Goal: Information Seeking & Learning: Compare options

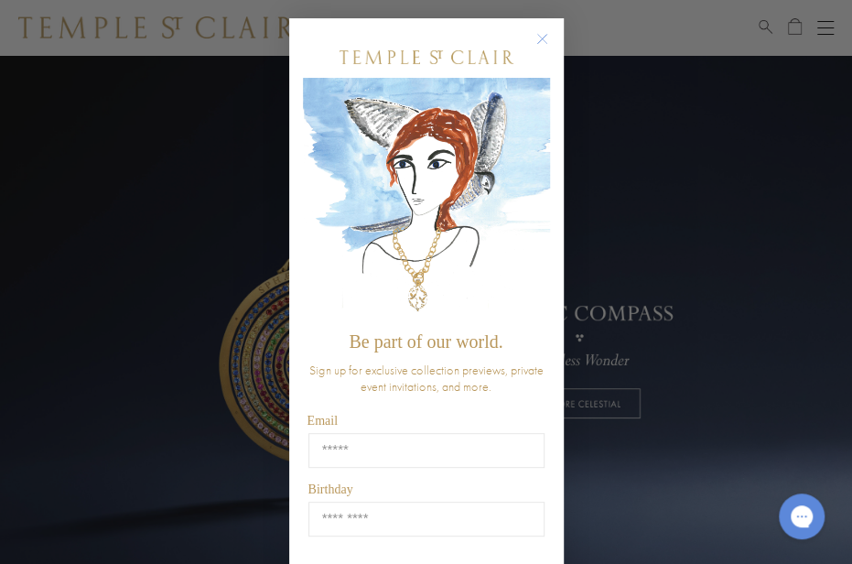
click at [826, 28] on div "Close dialog Be part of our world. Sign up for exclusive collection previews, p…" at bounding box center [426, 282] width 852 height 564
click at [541, 38] on icon "Close dialog" at bounding box center [541, 39] width 9 height 9
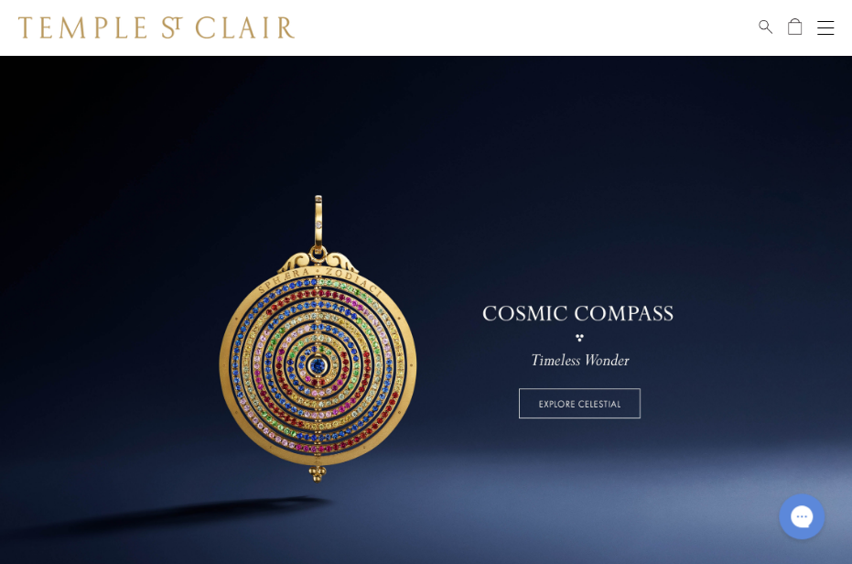
click at [833, 23] on button "Open navigation" at bounding box center [825, 27] width 16 height 22
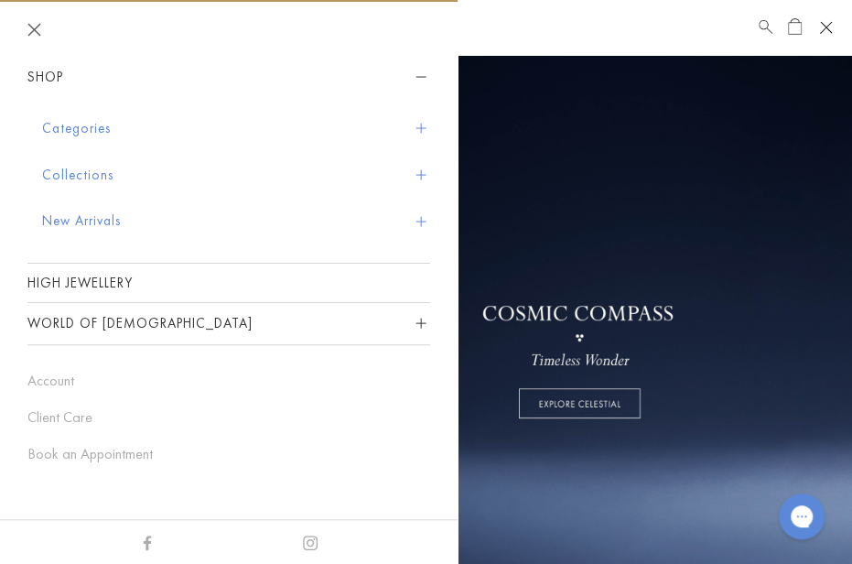
click at [68, 124] on button "Categories" at bounding box center [236, 128] width 388 height 47
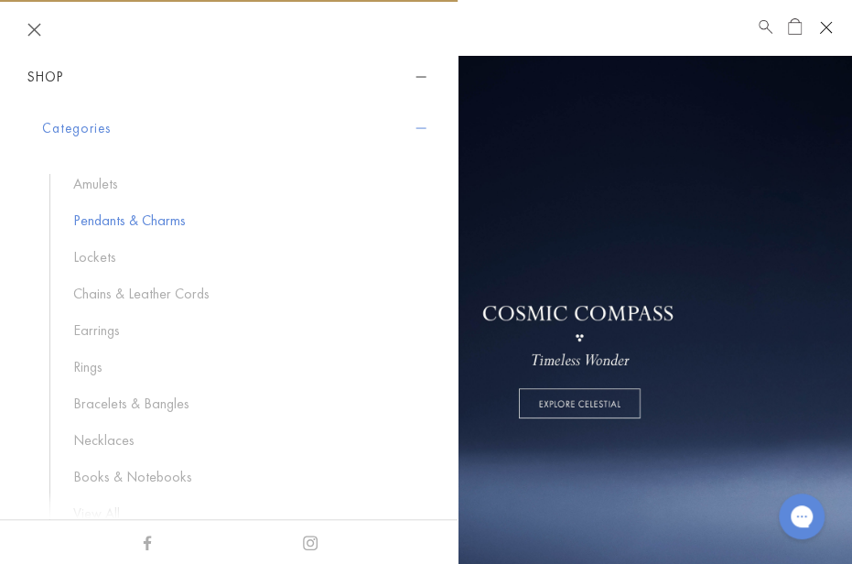
click at [118, 214] on link "Pendants & Charms" at bounding box center [242, 221] width 339 height 20
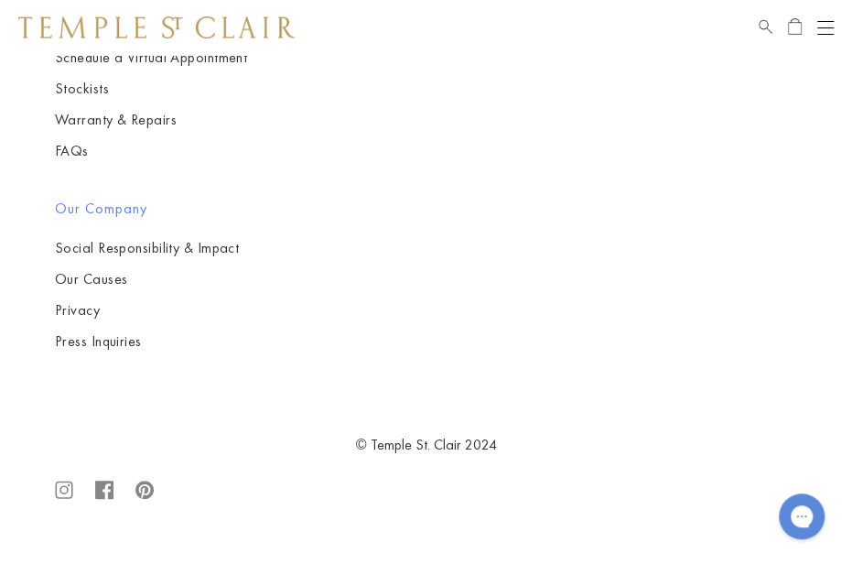
scroll to position [13399, 0]
click at [0, 0] on img at bounding box center [0, 0] width 0 height 0
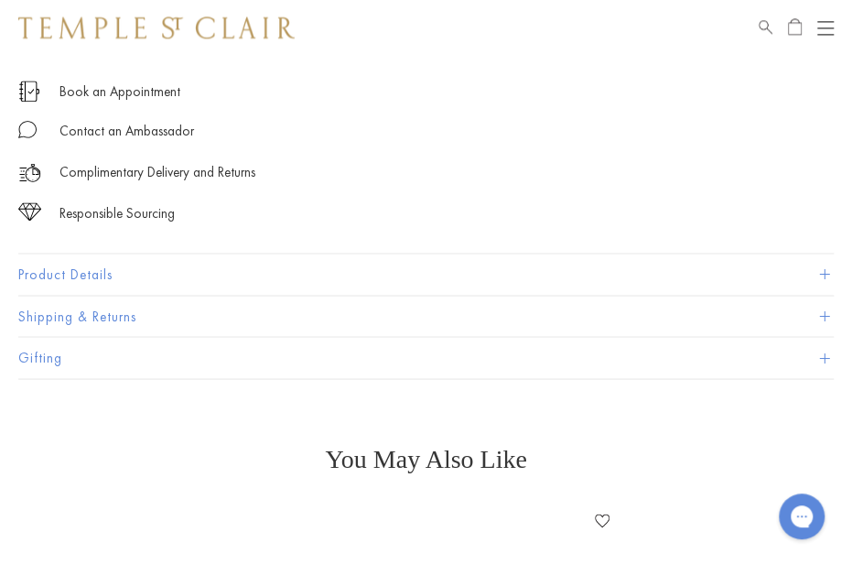
scroll to position [1048, 0]
click at [826, 276] on span at bounding box center [824, 274] width 10 height 10
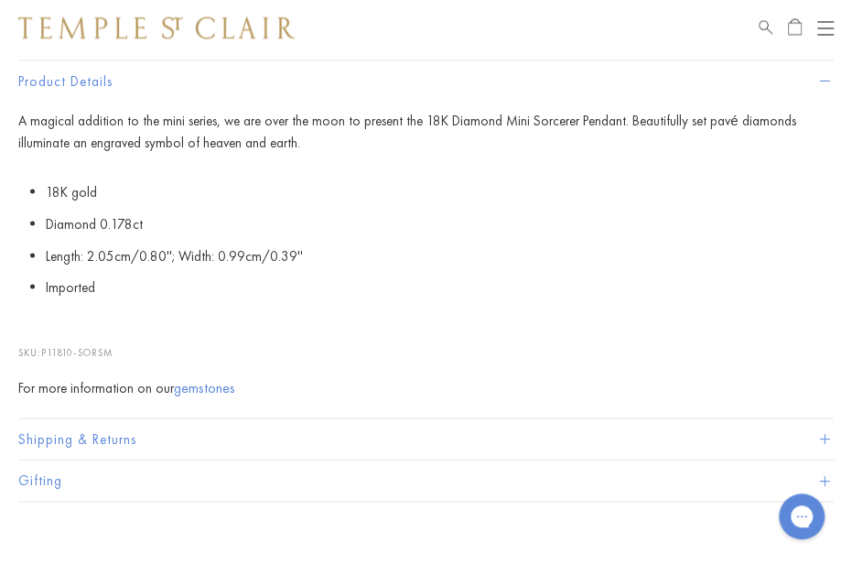
scroll to position [1250, 0]
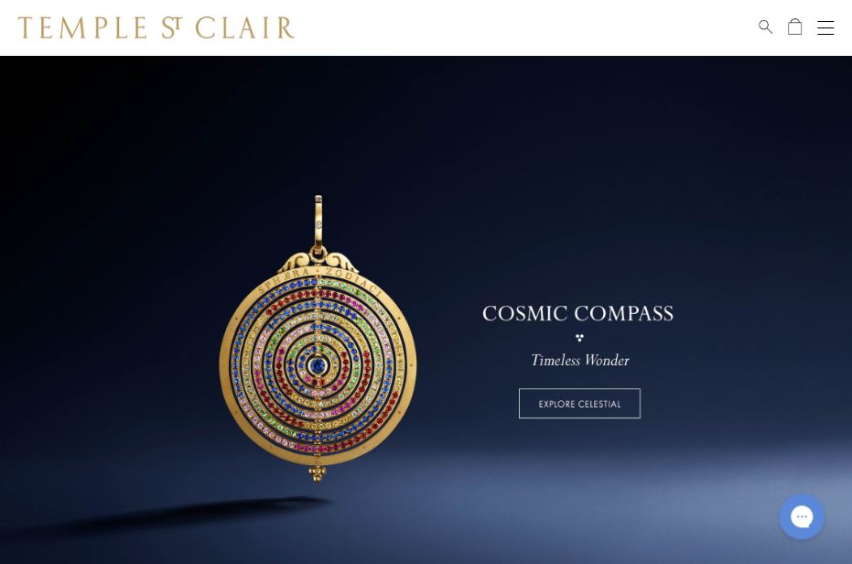
click at [825, 23] on button "Open navigation" at bounding box center [825, 27] width 16 height 22
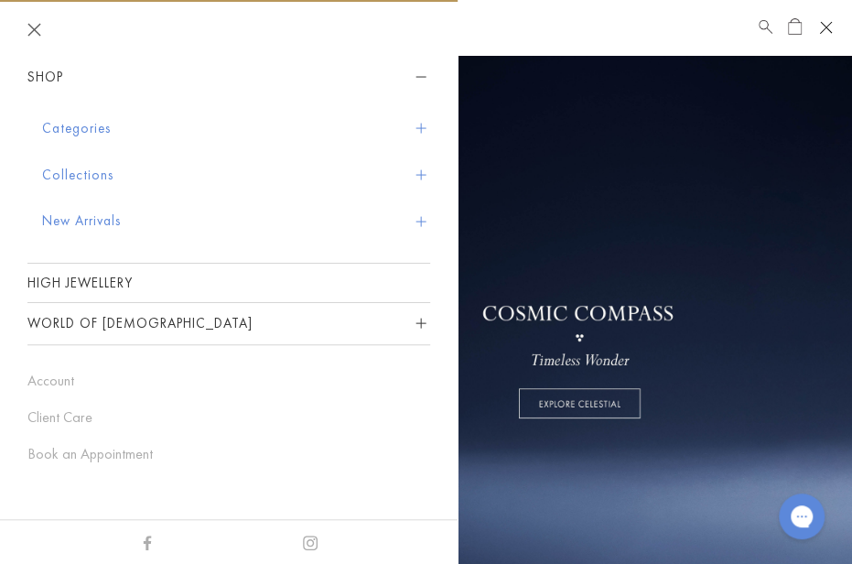
click at [426, 128] on button "Categories" at bounding box center [236, 128] width 388 height 47
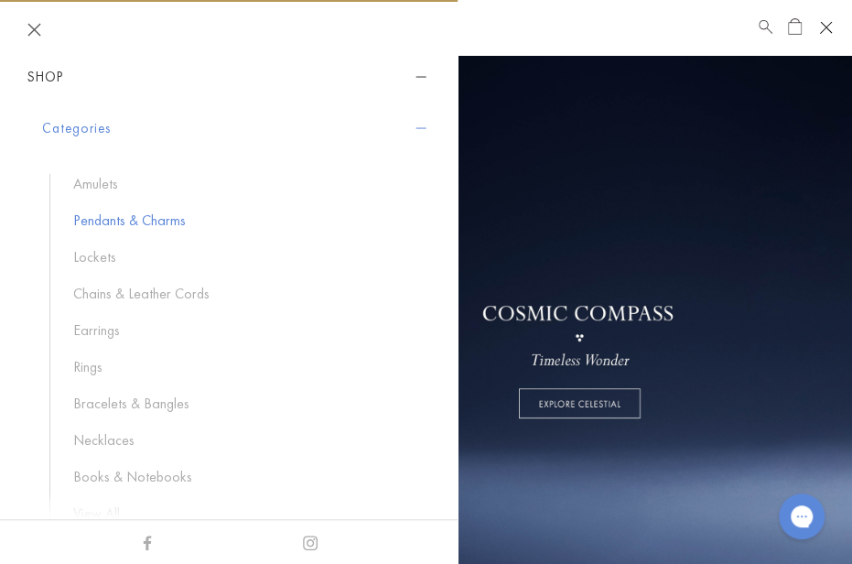
click at [175, 218] on link "Pendants & Charms" at bounding box center [242, 221] width 339 height 20
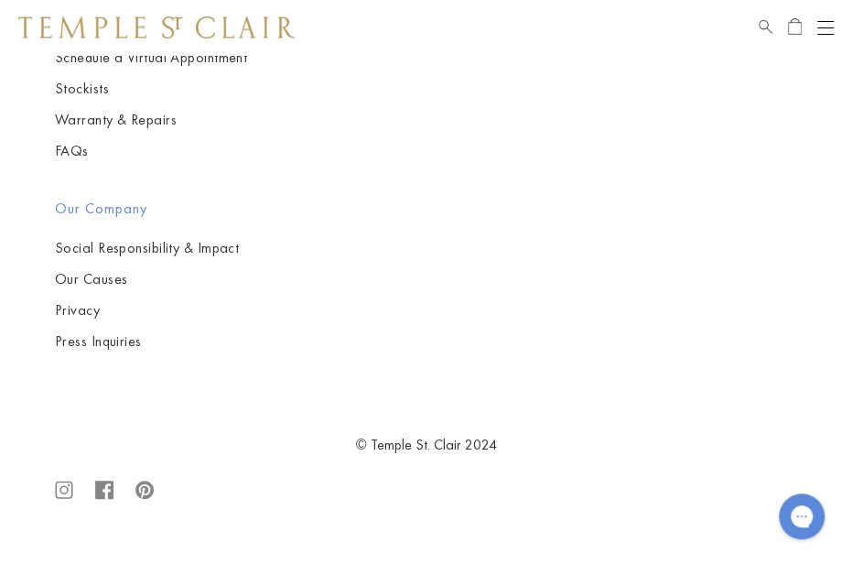
scroll to position [10336, 0]
click at [0, 0] on img at bounding box center [0, 0] width 0 height 0
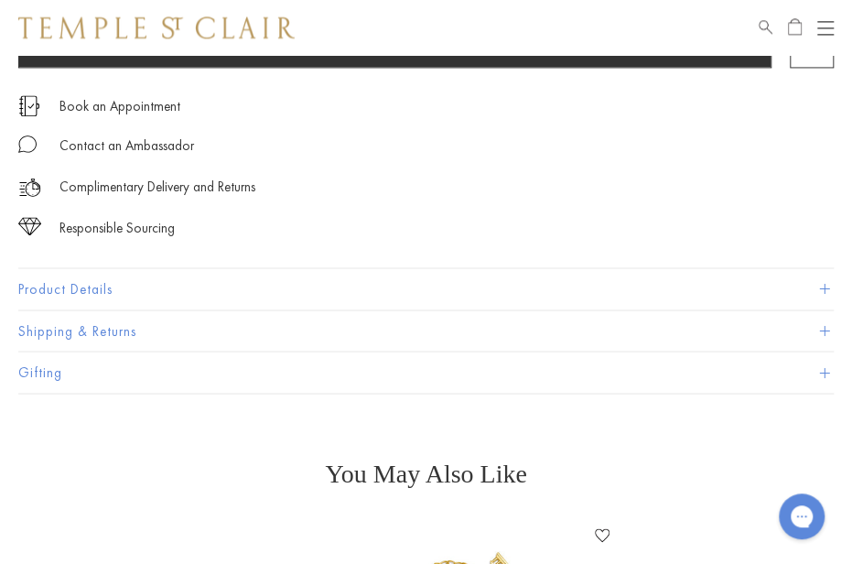
scroll to position [1034, 0]
click at [105, 286] on button "Product Details" at bounding box center [425, 287] width 815 height 41
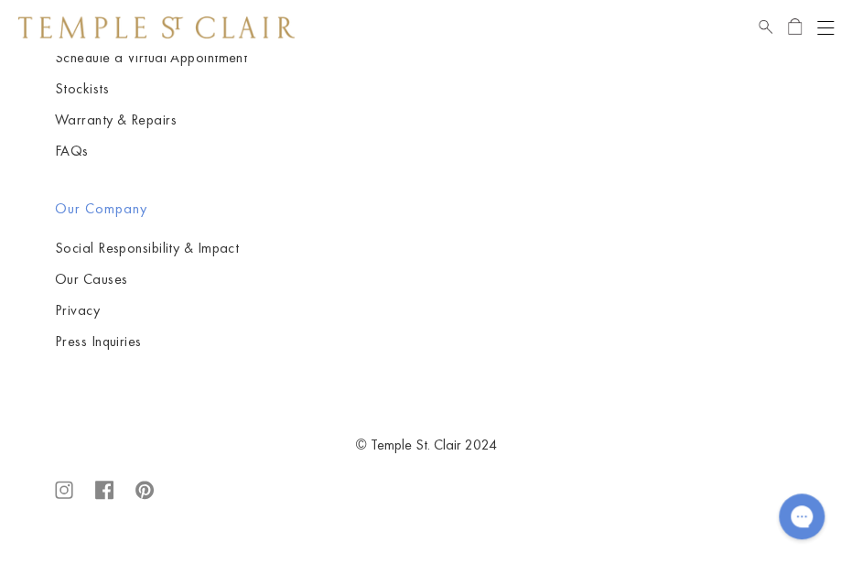
scroll to position [10300, 0]
click at [0, 0] on img at bounding box center [0, 0] width 0 height 0
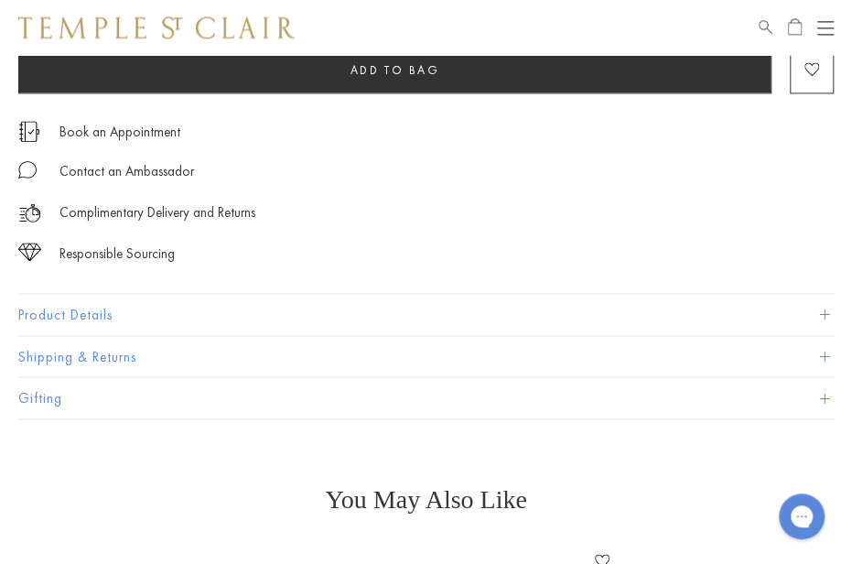
scroll to position [1012, 0]
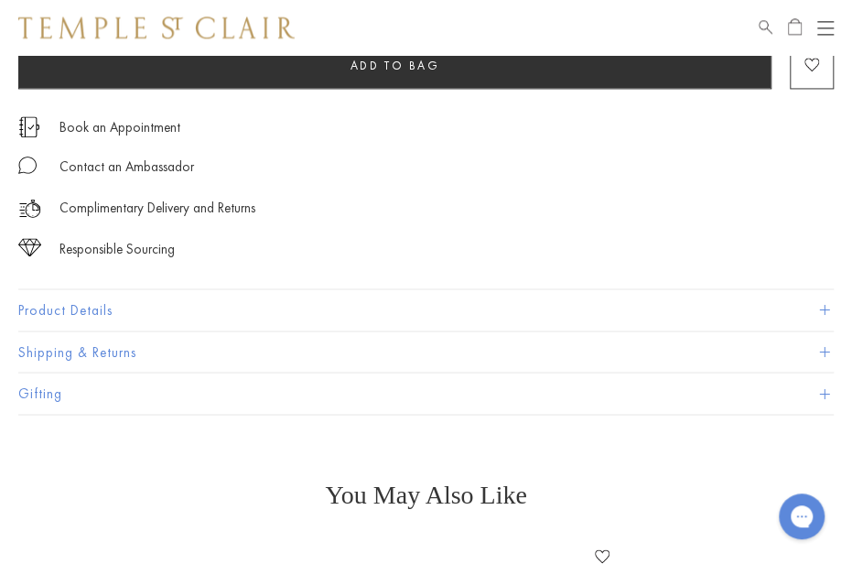
click at [828, 306] on span at bounding box center [824, 310] width 10 height 10
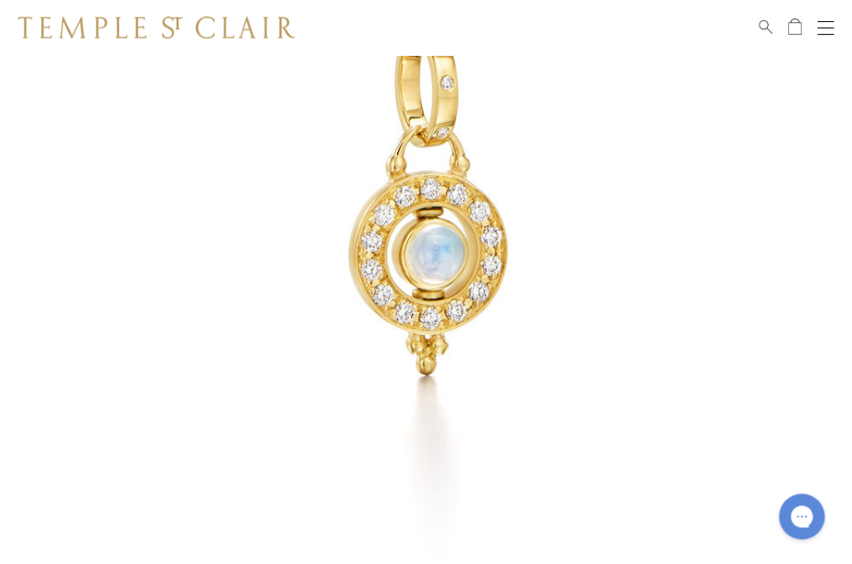
scroll to position [275, 0]
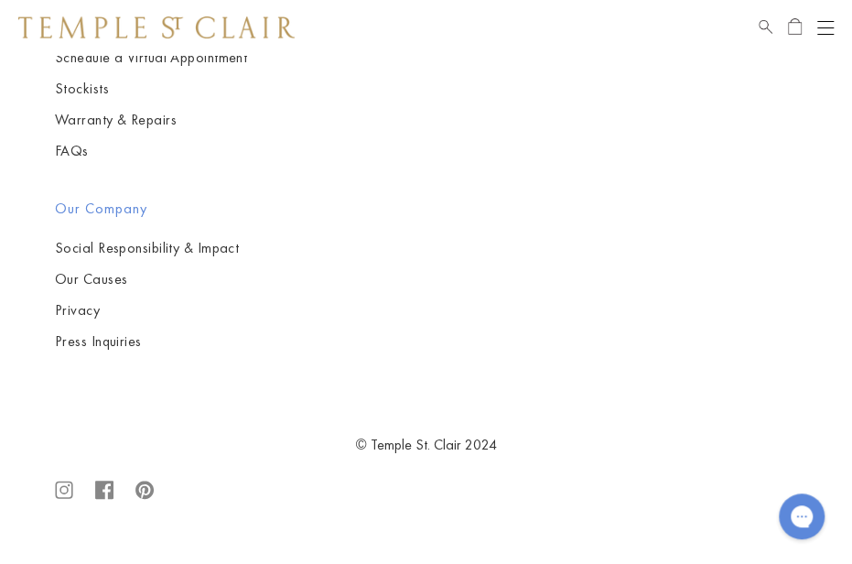
click at [0, 0] on img at bounding box center [0, 0] width 0 height 0
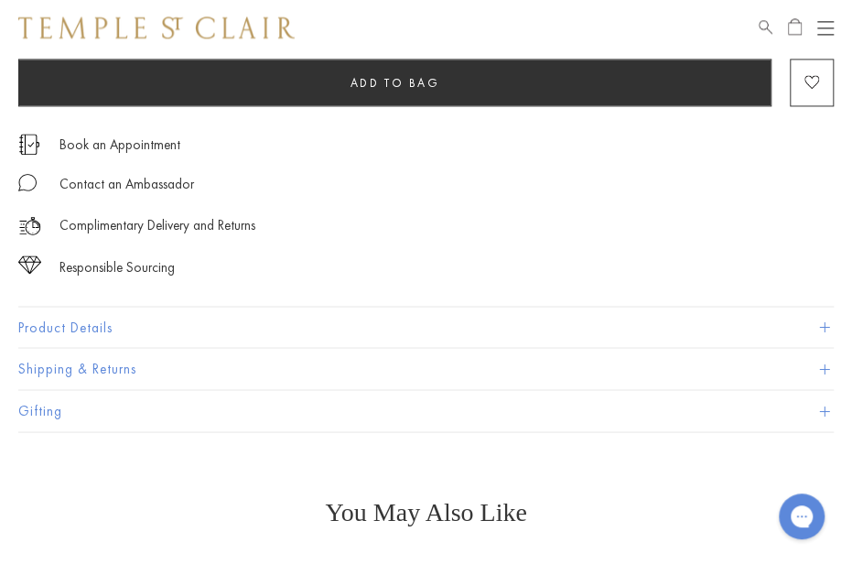
scroll to position [1021, 0]
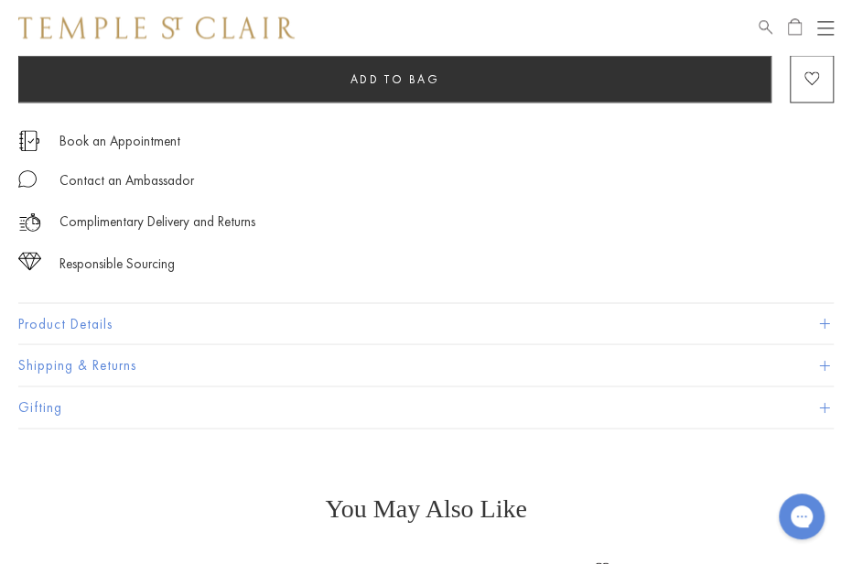
click at [825, 321] on span at bounding box center [824, 323] width 10 height 10
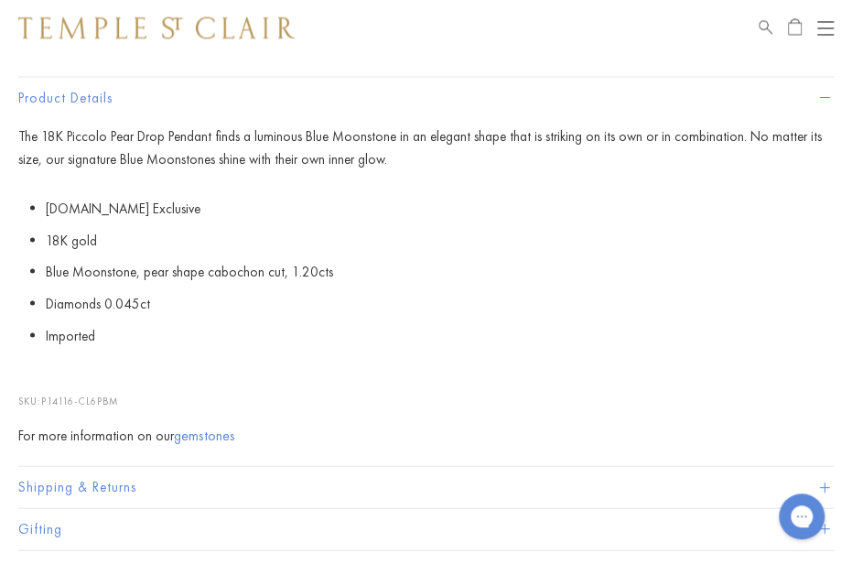
scroll to position [1246, 0]
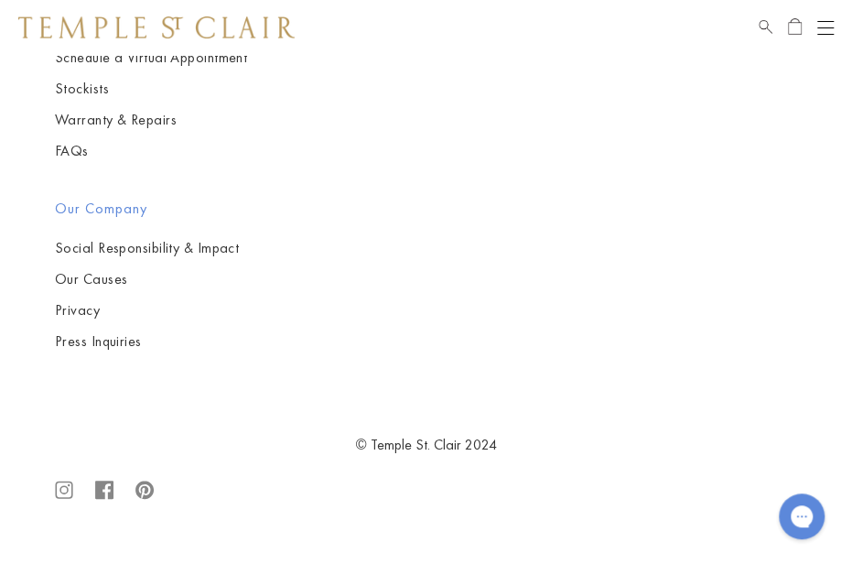
scroll to position [13349, 0]
click at [0, 0] on img at bounding box center [0, 0] width 0 height 0
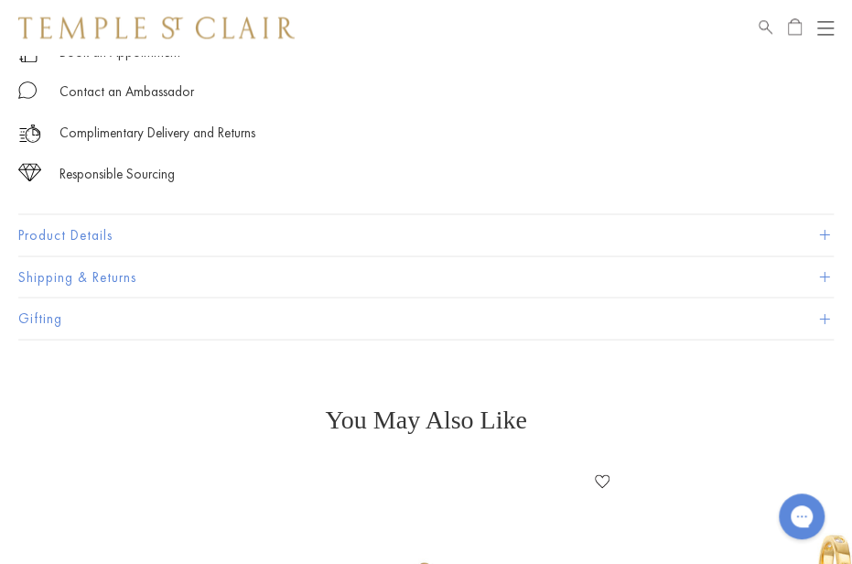
scroll to position [1087, 0]
click at [825, 233] on span at bounding box center [824, 235] width 10 height 10
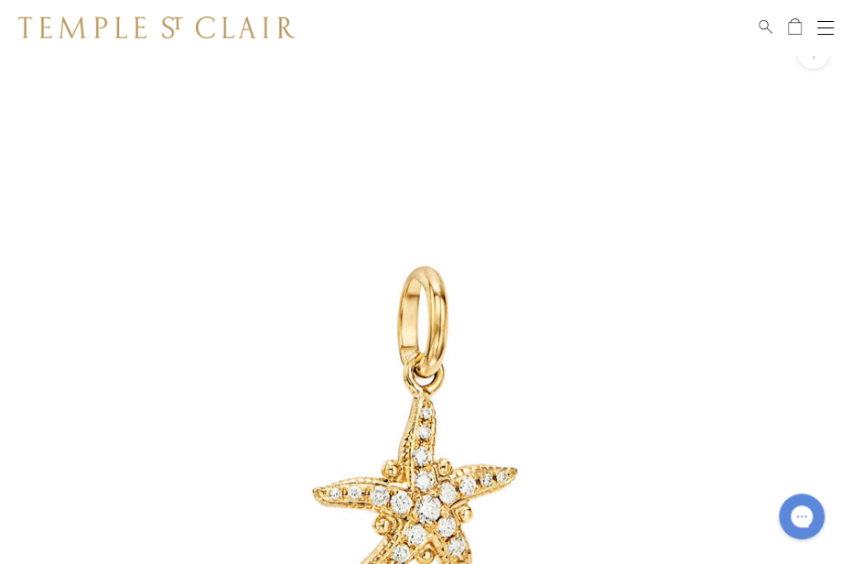
scroll to position [38, 0]
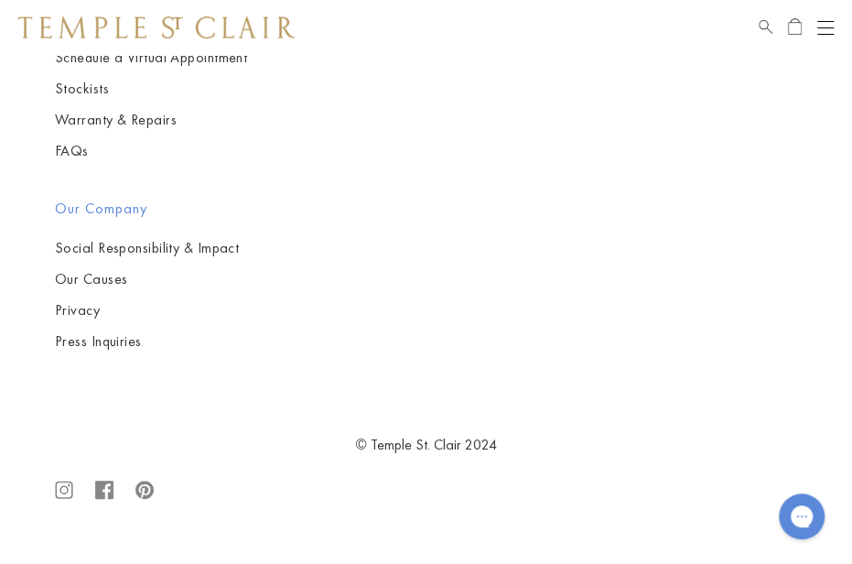
scroll to position [14342, 0]
click at [0, 0] on img at bounding box center [0, 0] width 0 height 0
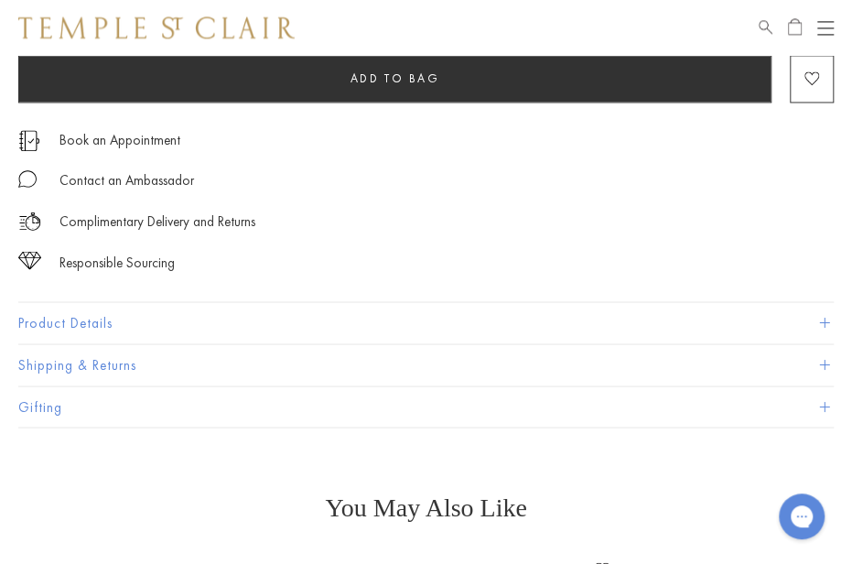
scroll to position [1091, 0]
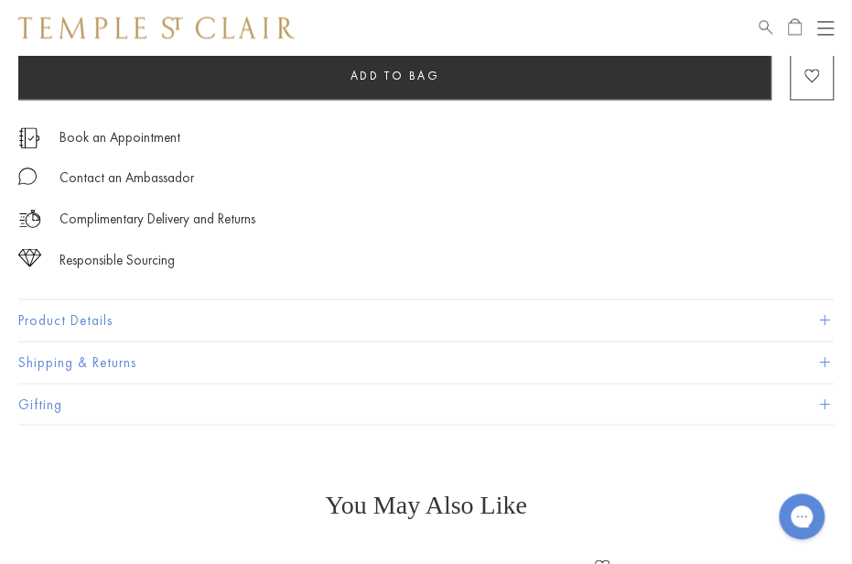
click at [824, 317] on span at bounding box center [824, 320] width 10 height 10
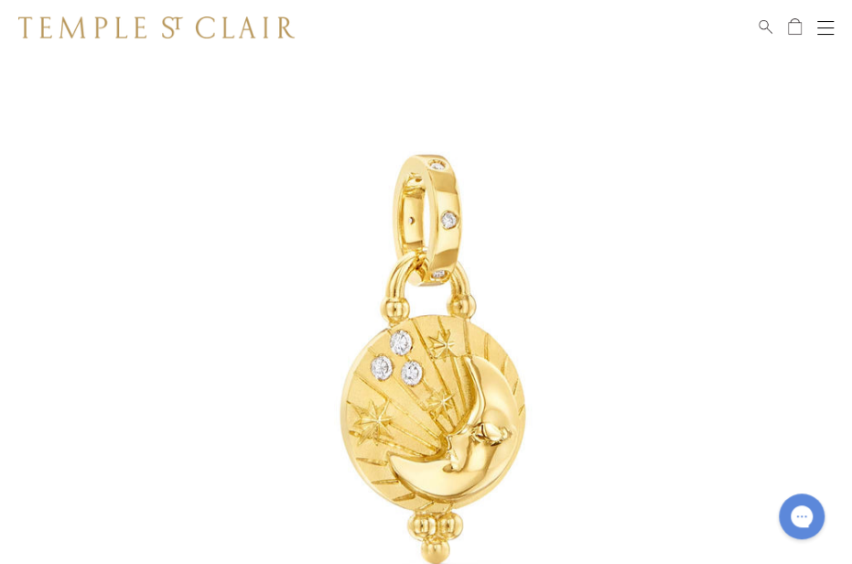
scroll to position [126, 0]
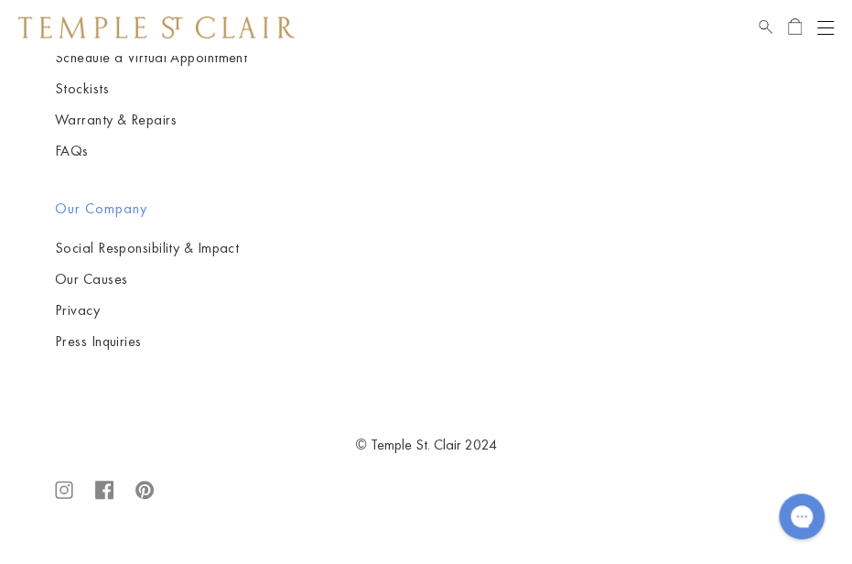
scroll to position [14995, 0]
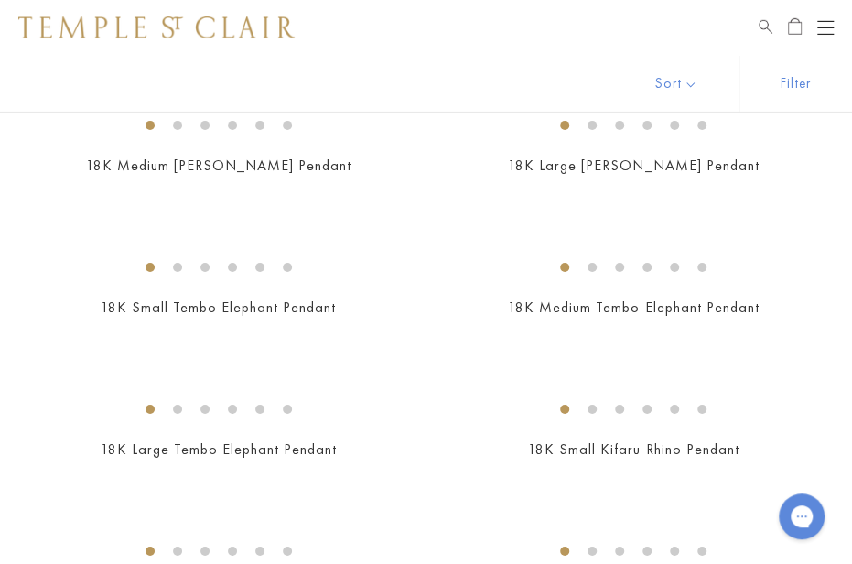
scroll to position [2165, 0]
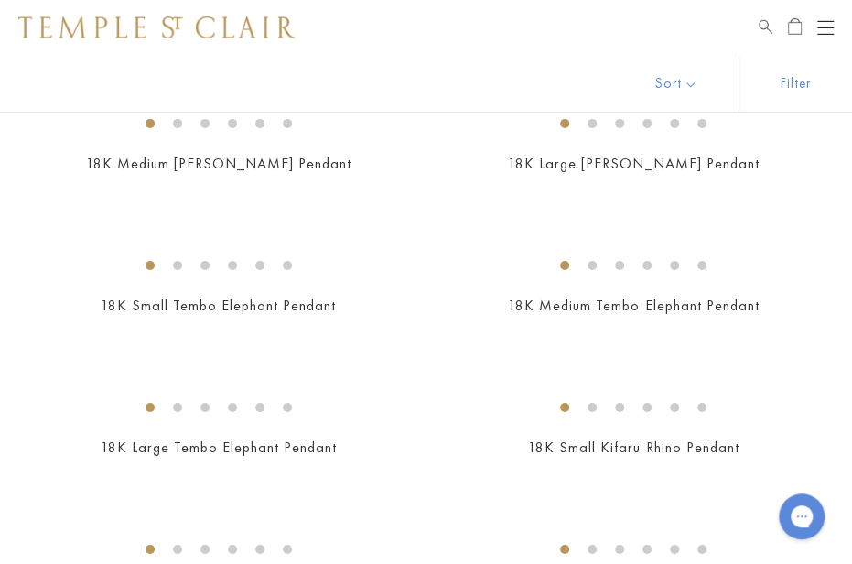
click at [0, 0] on img at bounding box center [0, 0] width 0 height 0
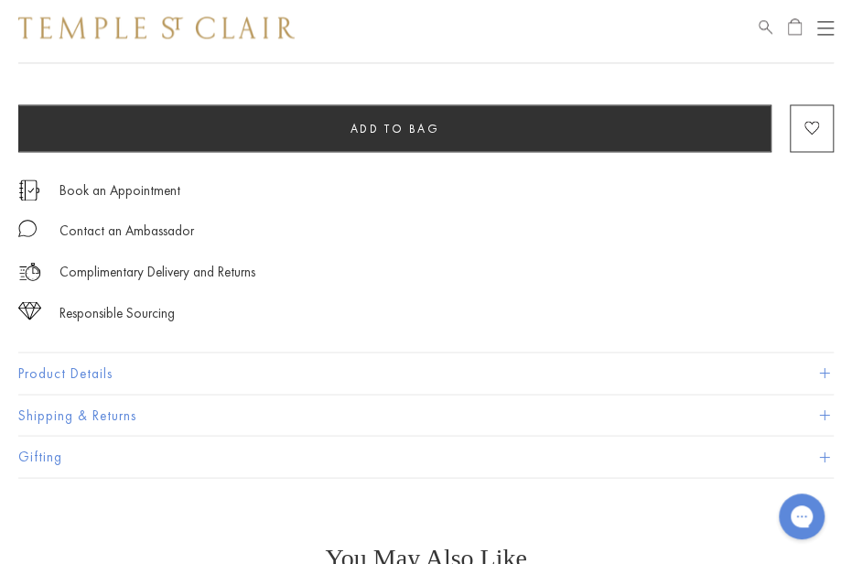
scroll to position [1074, 0]
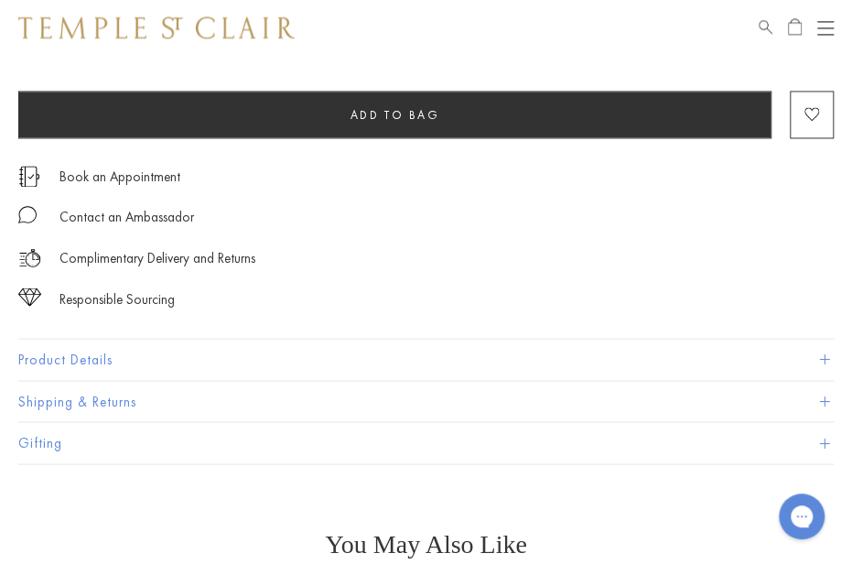
click at [824, 361] on span at bounding box center [824, 359] width 10 height 10
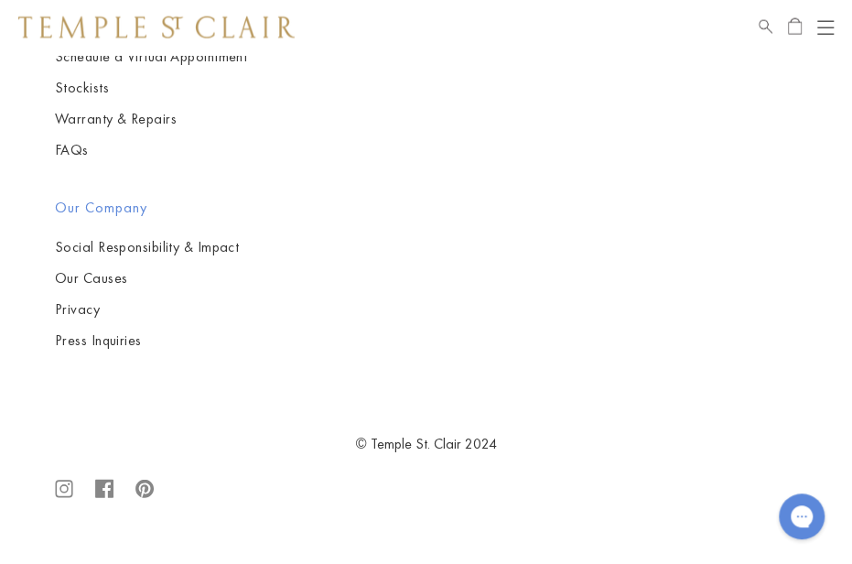
scroll to position [11970, 0]
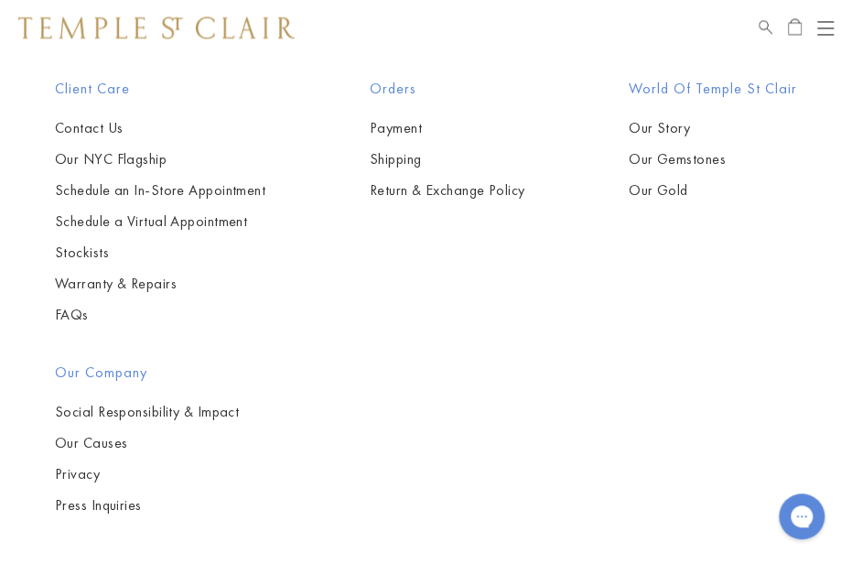
scroll to position [1215, 0]
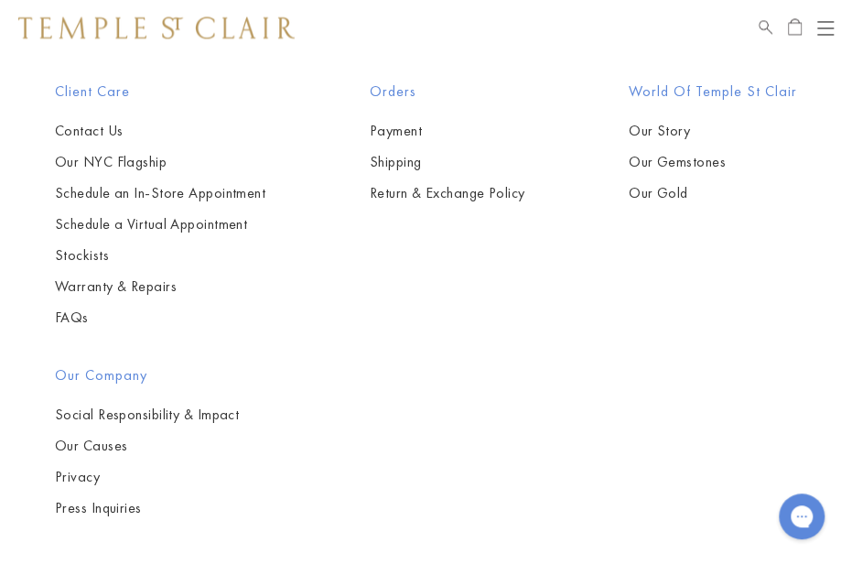
click at [0, 0] on img at bounding box center [0, 0] width 0 height 0
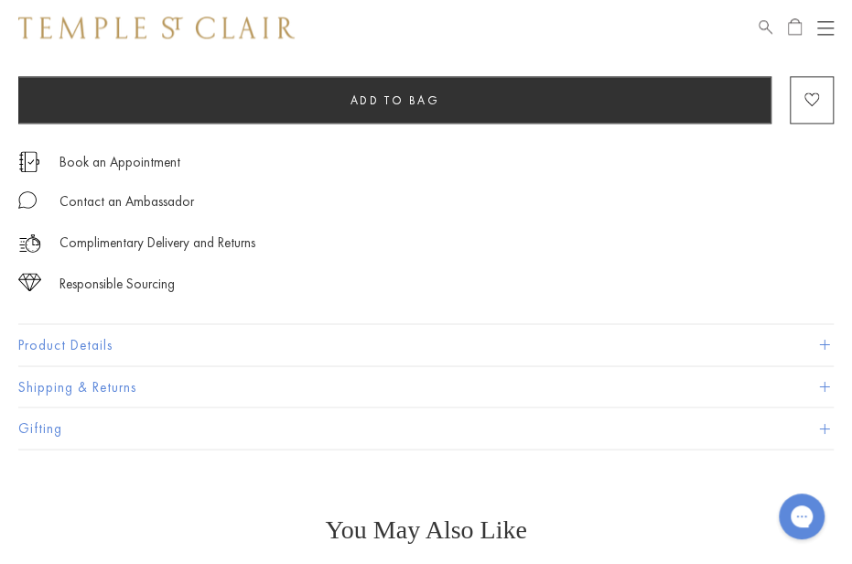
scroll to position [980, 0]
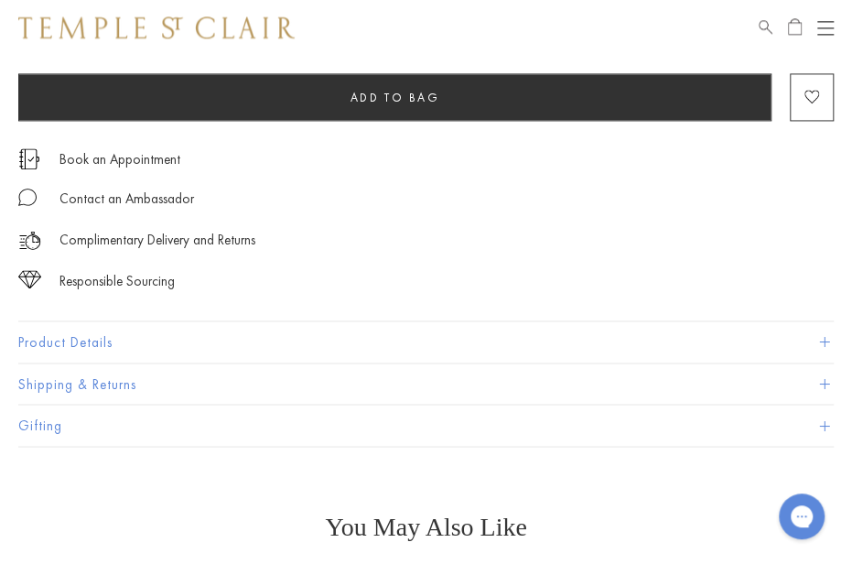
click at [821, 340] on span at bounding box center [824, 342] width 10 height 10
